Goal: Task Accomplishment & Management: Use online tool/utility

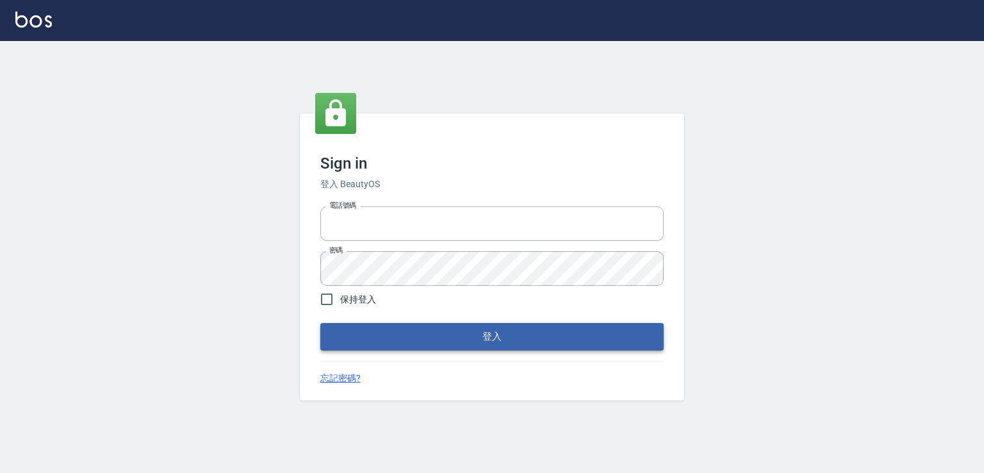
type input "0982132488"
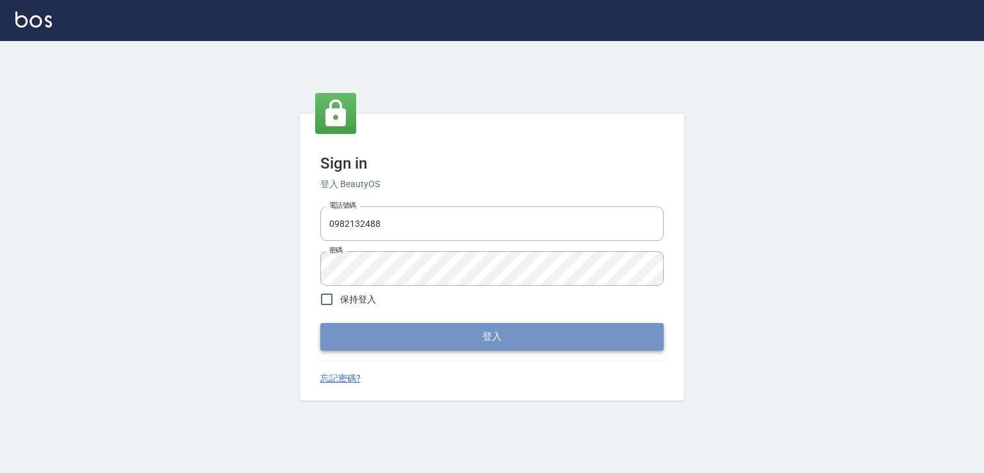
click at [540, 342] on button "登入" at bounding box center [491, 336] width 343 height 27
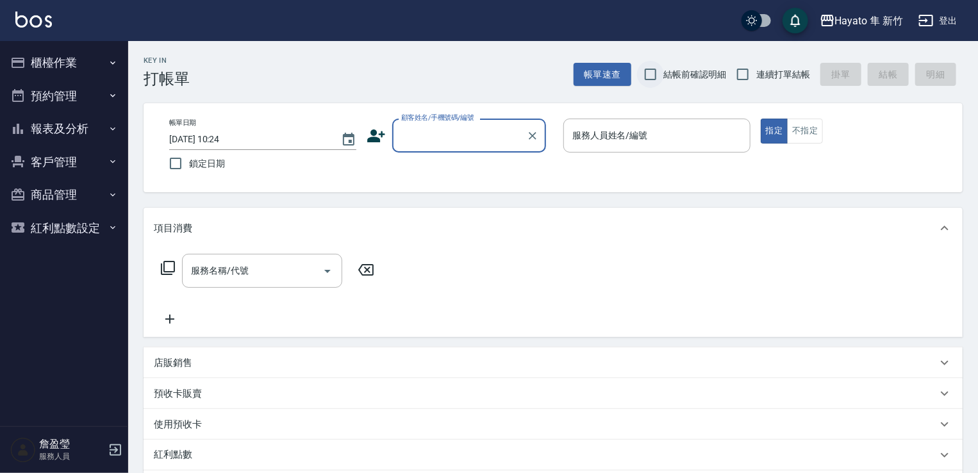
click at [656, 67] on input "結帳前確認明細" at bounding box center [650, 74] width 27 height 27
checkbox input "true"
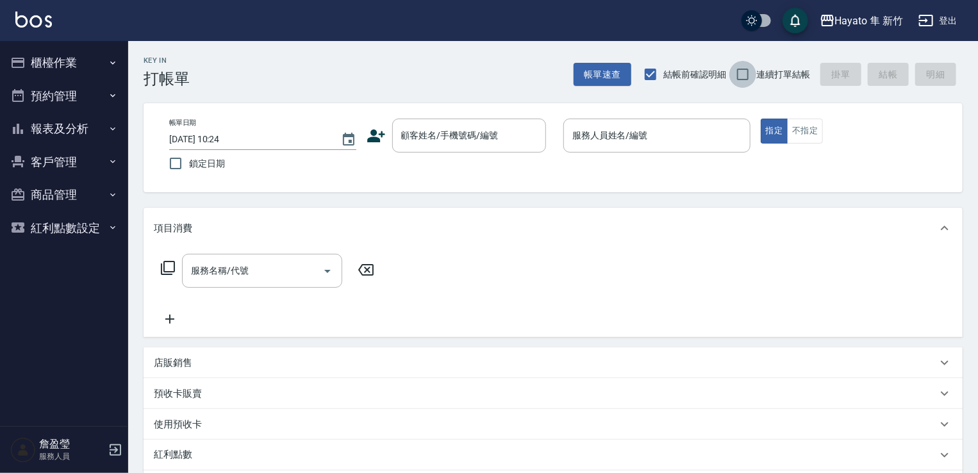
click at [730, 80] on input "連續打單結帳" at bounding box center [742, 74] width 27 height 27
checkbox input "true"
click at [109, 60] on icon "button" at bounding box center [113, 63] width 10 height 10
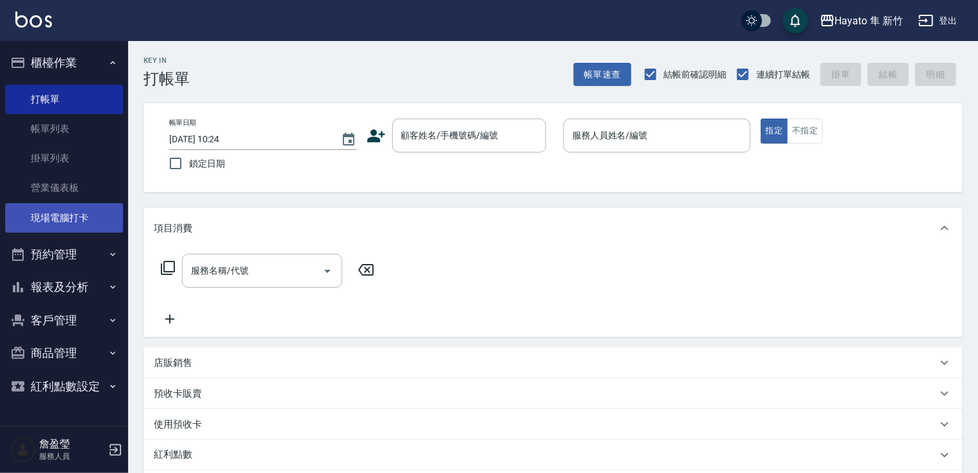
click at [73, 214] on link "現場電腦打卡" at bounding box center [64, 217] width 118 height 29
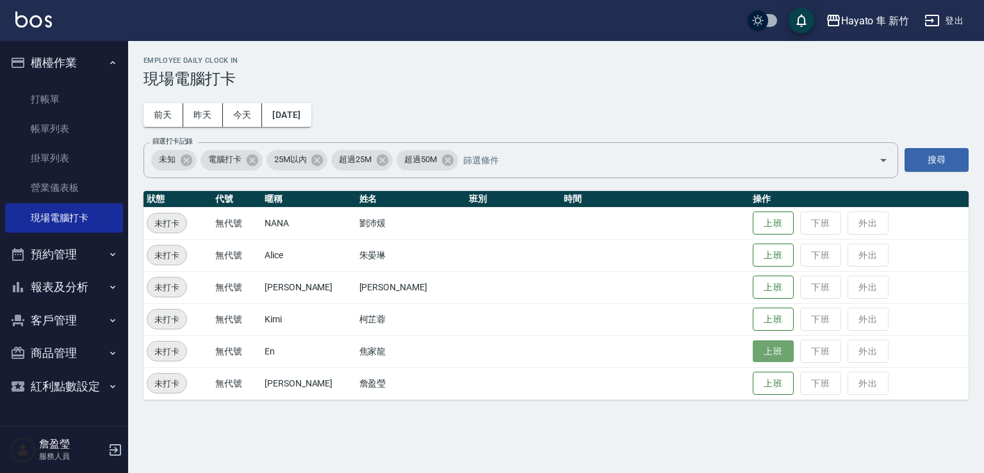
click at [770, 356] on button "上班" at bounding box center [773, 351] width 41 height 22
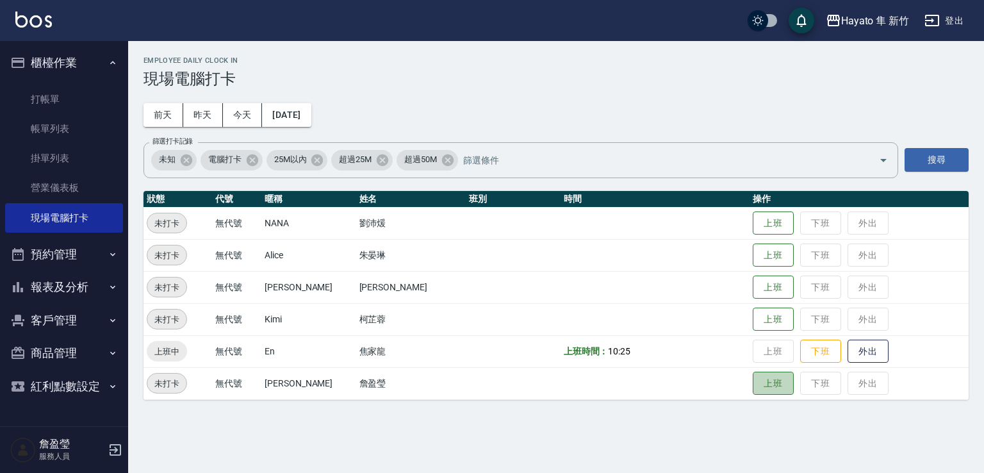
drag, startPoint x: 755, startPoint y: 390, endPoint x: 664, endPoint y: 467, distance: 119.1
click at [754, 388] on button "上班" at bounding box center [773, 384] width 41 height 24
click at [65, 284] on button "報表及分析" at bounding box center [64, 286] width 118 height 33
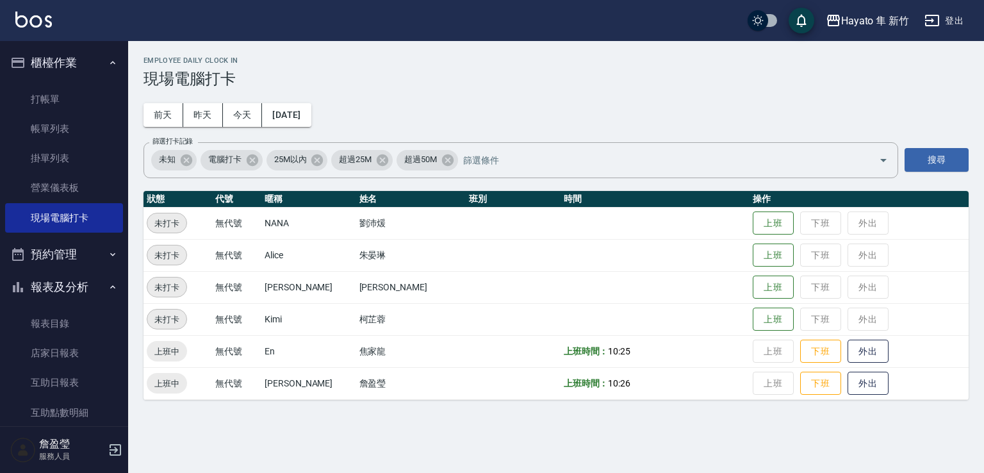
scroll to position [192, 0]
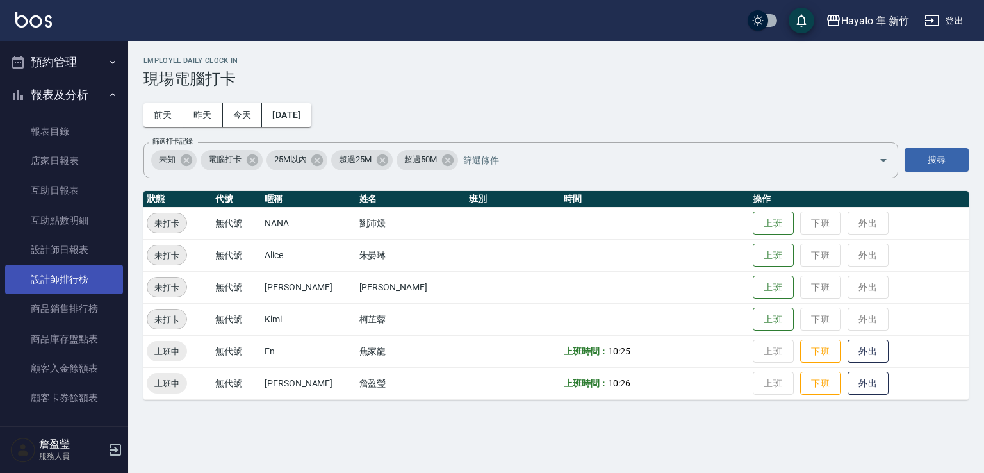
click at [74, 283] on link "設計師排行榜" at bounding box center [64, 279] width 118 height 29
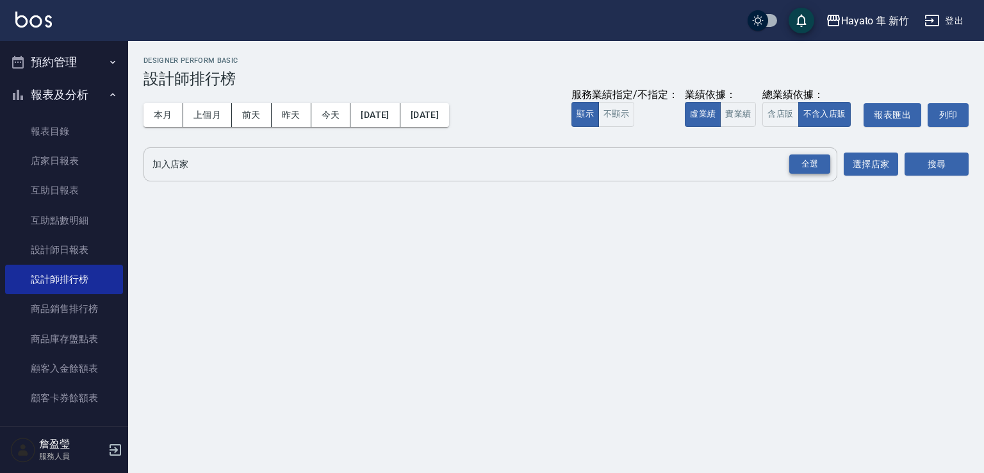
click at [806, 159] on div "全選" at bounding box center [809, 164] width 41 height 20
click at [950, 167] on button "搜尋" at bounding box center [937, 165] width 64 height 24
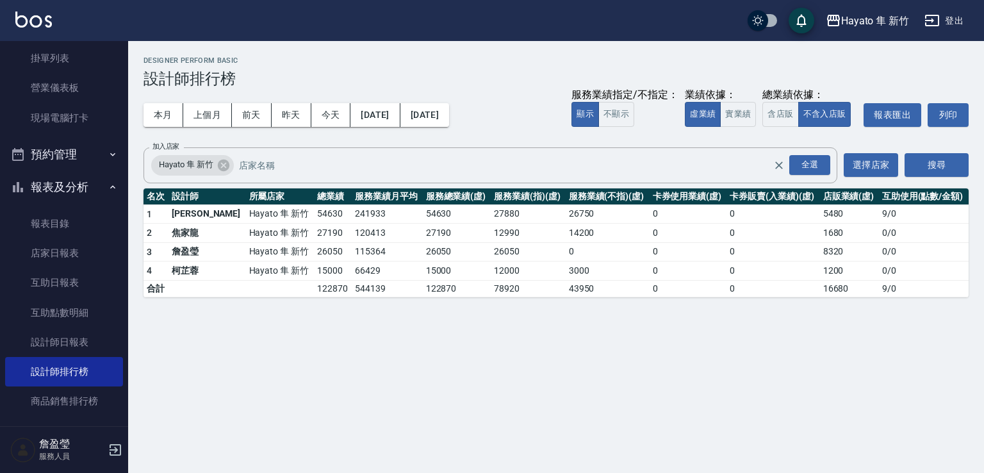
scroll to position [298, 0]
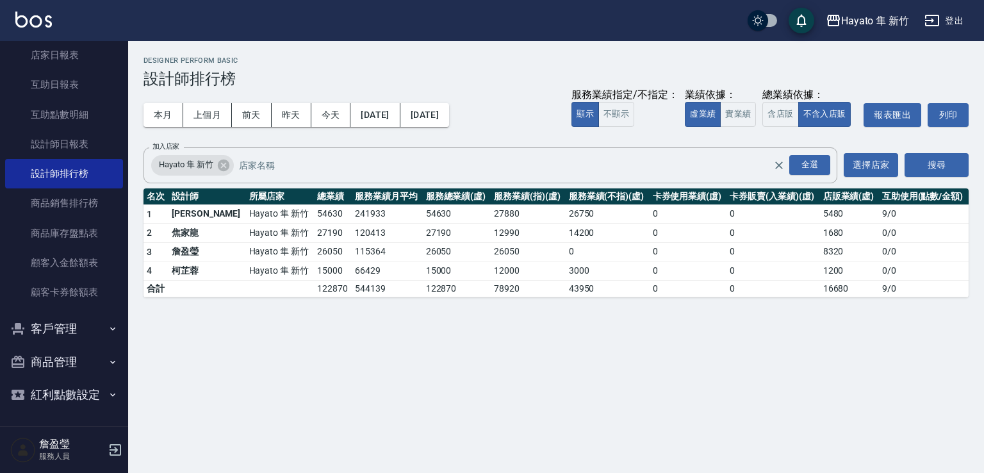
click at [52, 357] on button "商品管理" at bounding box center [64, 361] width 118 height 33
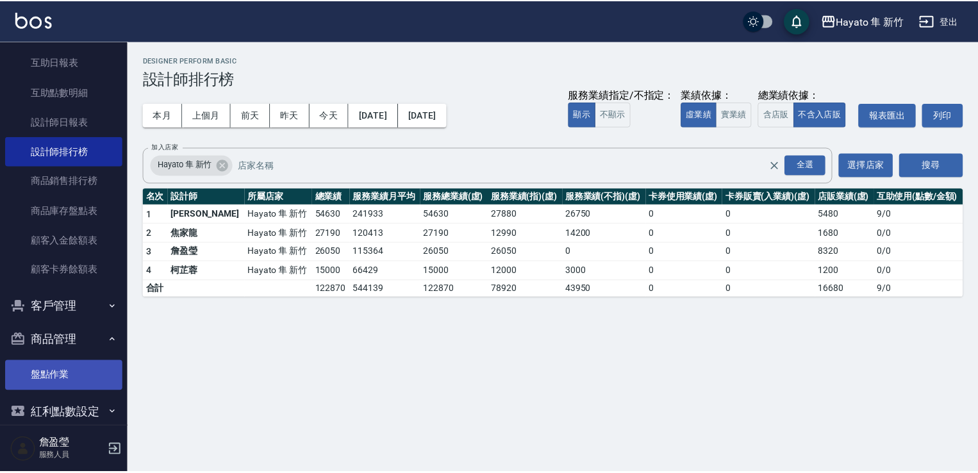
scroll to position [338, 0]
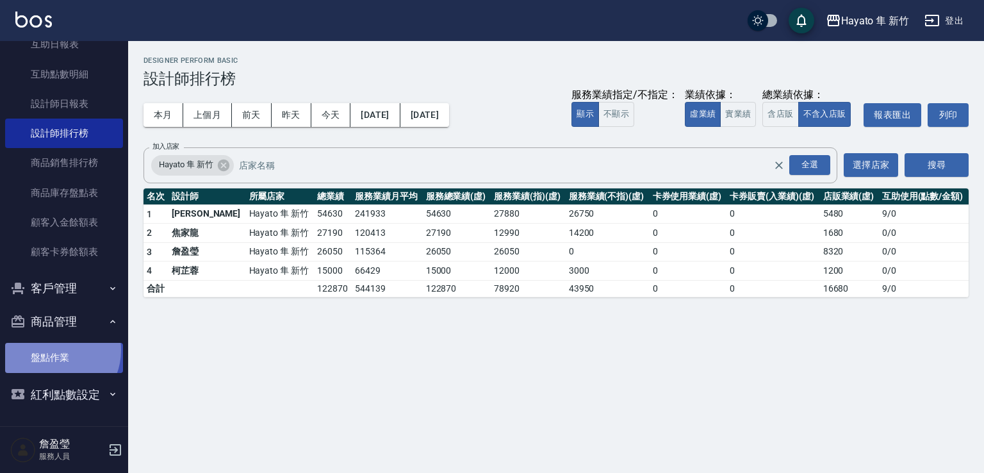
click at [55, 350] on link "盤點作業" at bounding box center [64, 357] width 118 height 29
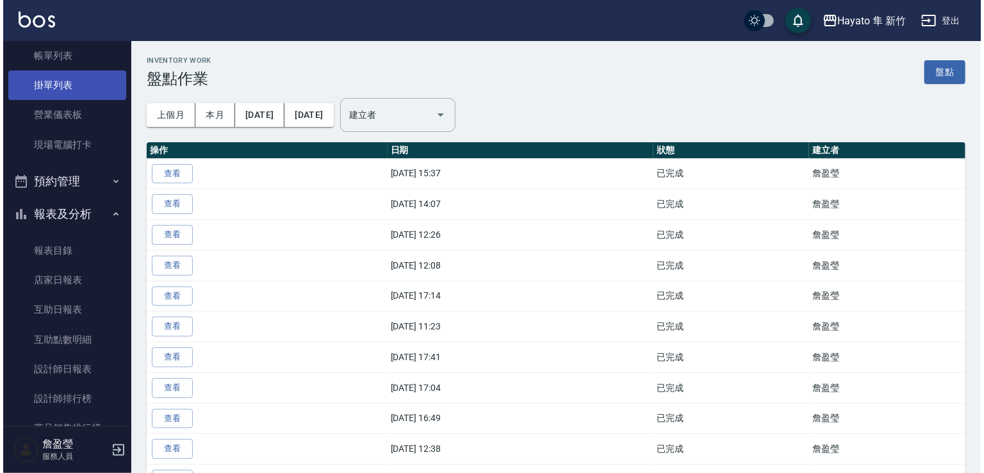
scroll to position [18, 0]
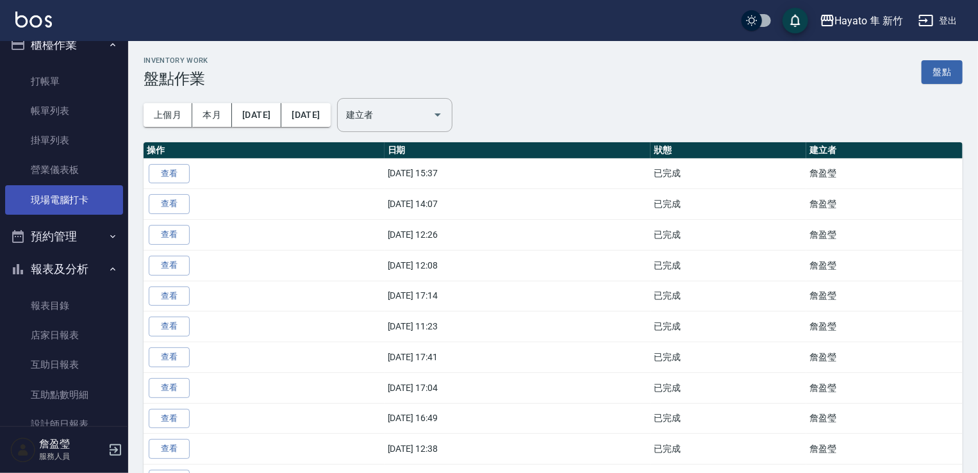
click at [73, 194] on link "現場電腦打卡" at bounding box center [64, 199] width 118 height 29
